Goal: Transaction & Acquisition: Purchase product/service

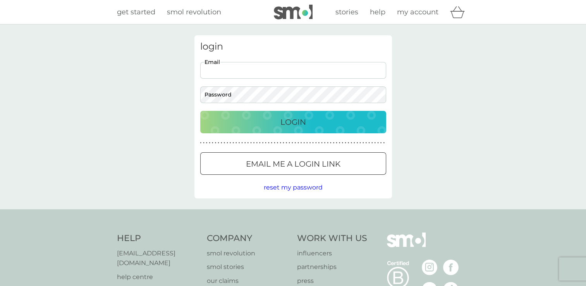
click at [303, 69] on input "Email" at bounding box center [293, 70] width 186 height 17
click at [266, 75] on input "Email" at bounding box center [293, 70] width 186 height 17
click at [200, 62] on div at bounding box center [200, 62] width 0 height 0
click at [333, 72] on input "Email" at bounding box center [293, 70] width 186 height 17
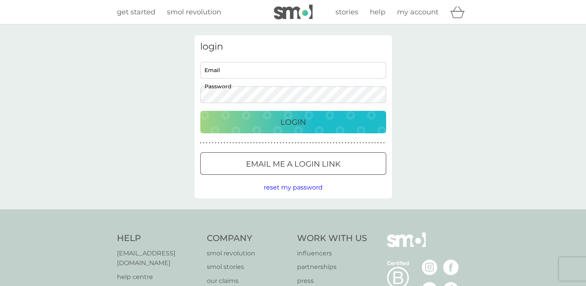
click at [267, 71] on input "Email" at bounding box center [293, 70] width 186 height 17
type input "[EMAIL_ADDRESS][DOMAIN_NAME]"
click at [297, 120] on p "Login" at bounding box center [293, 122] width 26 height 12
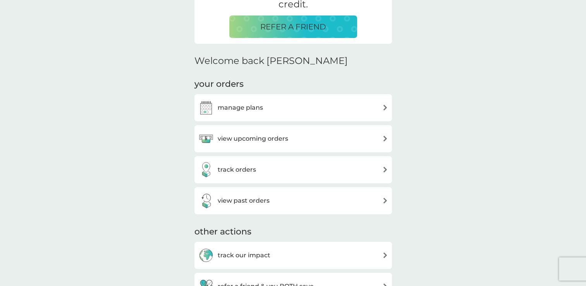
scroll to position [201, 0]
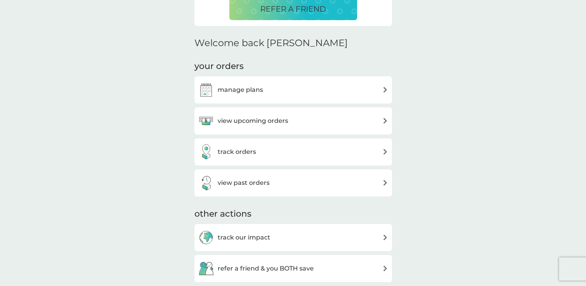
click at [261, 96] on div "manage plans" at bounding box center [230, 89] width 65 height 15
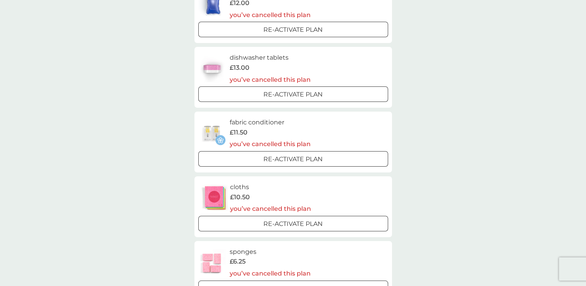
scroll to position [104, 0]
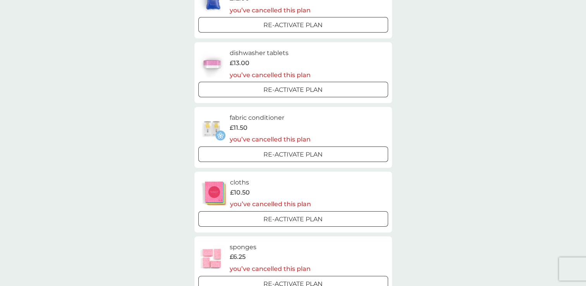
click at [271, 149] on button "Re-activate Plan" at bounding box center [293, 153] width 190 height 15
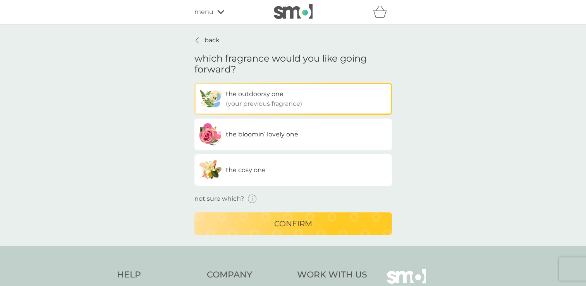
click at [251, 197] on icon "button" at bounding box center [252, 198] width 9 height 9
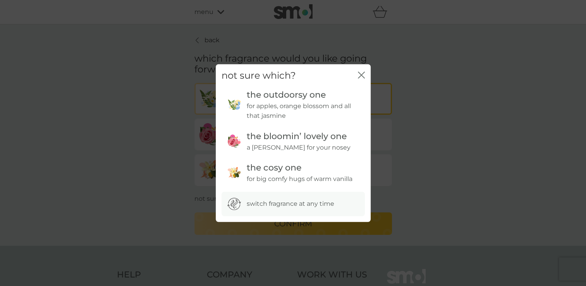
click at [184, 110] on div "not sure which? close the outdoorsy one for apples, orange blossom and all that…" at bounding box center [293, 143] width 586 height 286
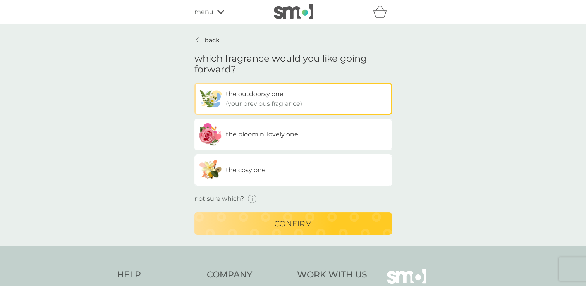
click at [294, 226] on p "confirm" at bounding box center [293, 223] width 38 height 12
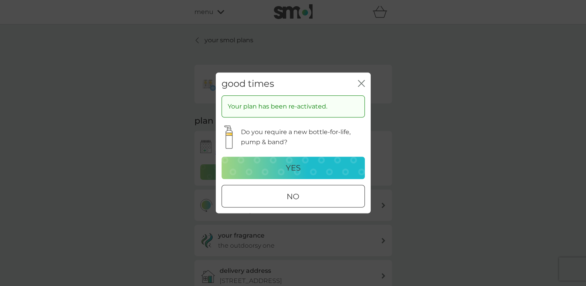
click at [296, 193] on div at bounding box center [293, 196] width 28 height 8
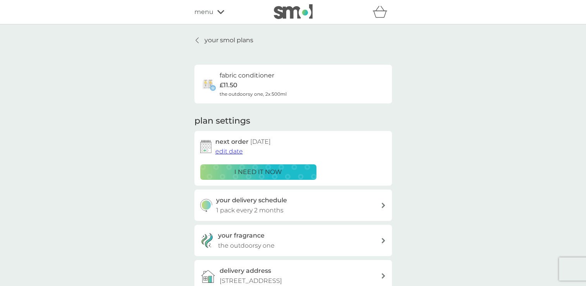
click at [251, 172] on p "i need it now" at bounding box center [258, 172] width 48 height 10
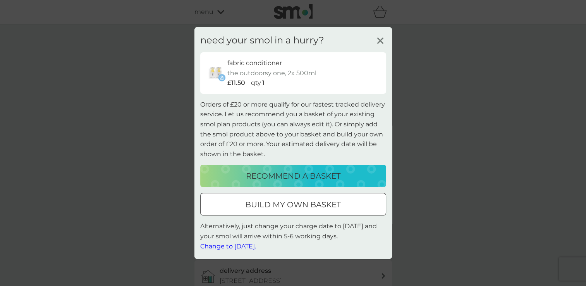
click at [258, 205] on p "build my own basket" at bounding box center [293, 204] width 96 height 12
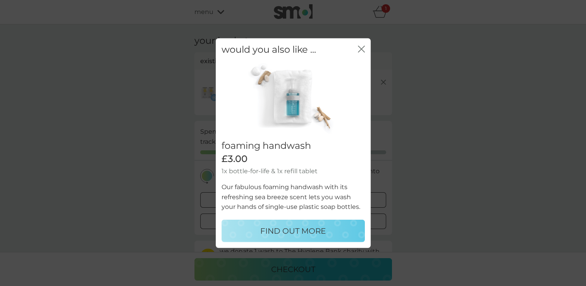
click at [364, 46] on icon "close" at bounding box center [361, 49] width 7 height 7
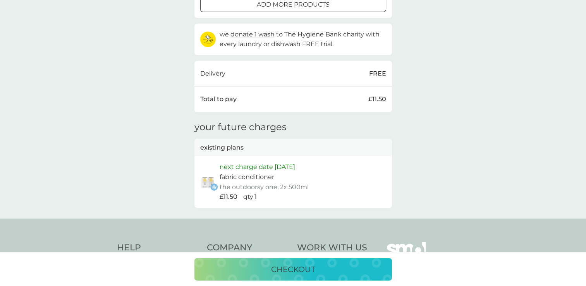
scroll to position [218, 0]
click at [293, 266] on p "checkout" at bounding box center [293, 269] width 44 height 12
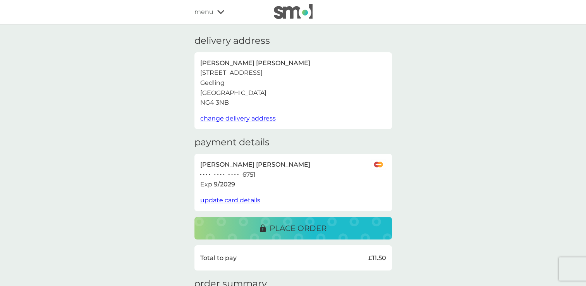
scroll to position [61, 0]
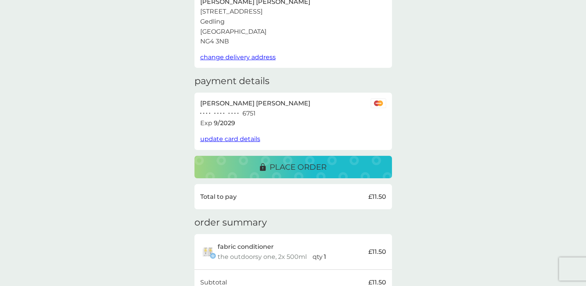
click at [294, 168] on p "place order" at bounding box center [298, 167] width 57 height 12
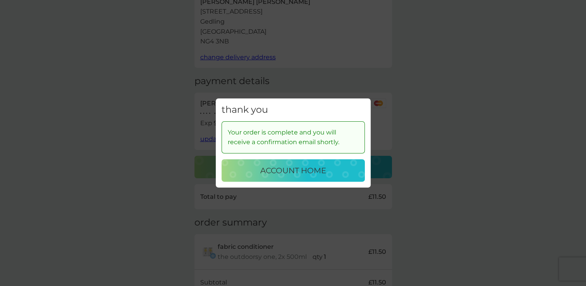
click at [294, 168] on p "account home" at bounding box center [293, 170] width 66 height 12
